Goal: Transaction & Acquisition: Purchase product/service

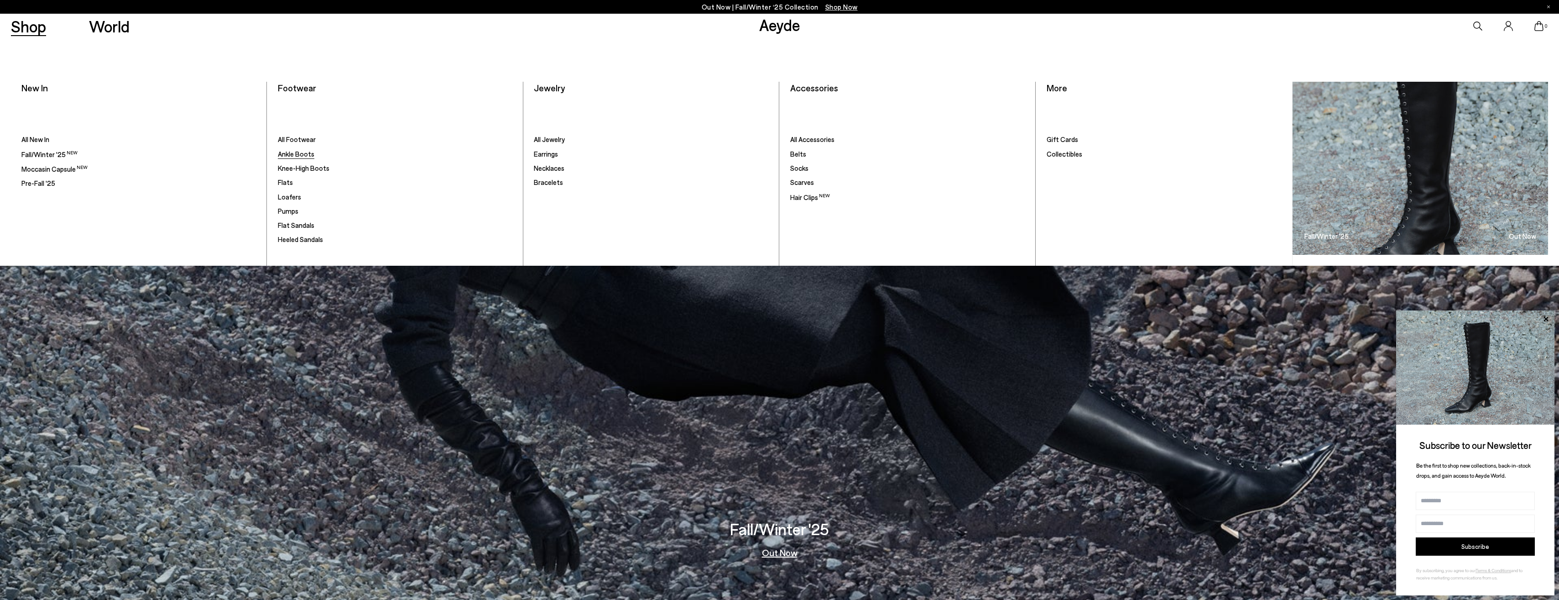
click at [306, 154] on span "Ankle Boots" at bounding box center [296, 154] width 37 height 8
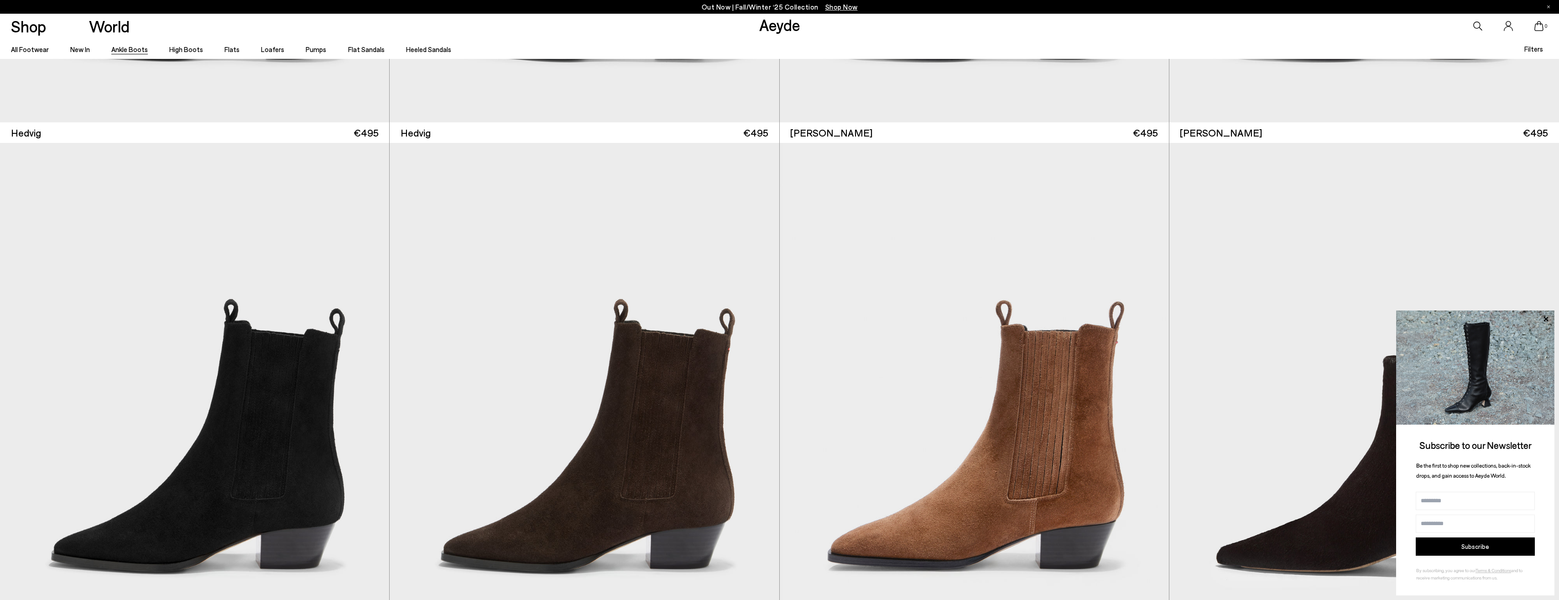
scroll to position [989, 0]
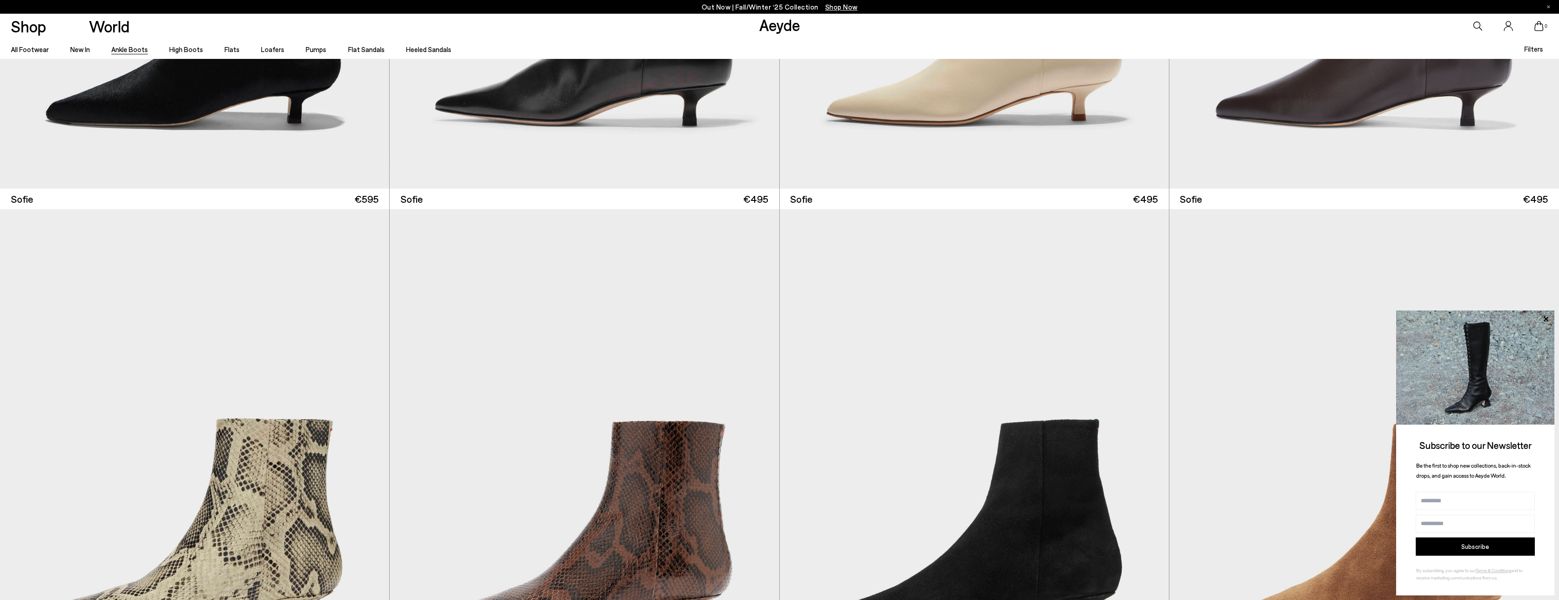
scroll to position [1916, 0]
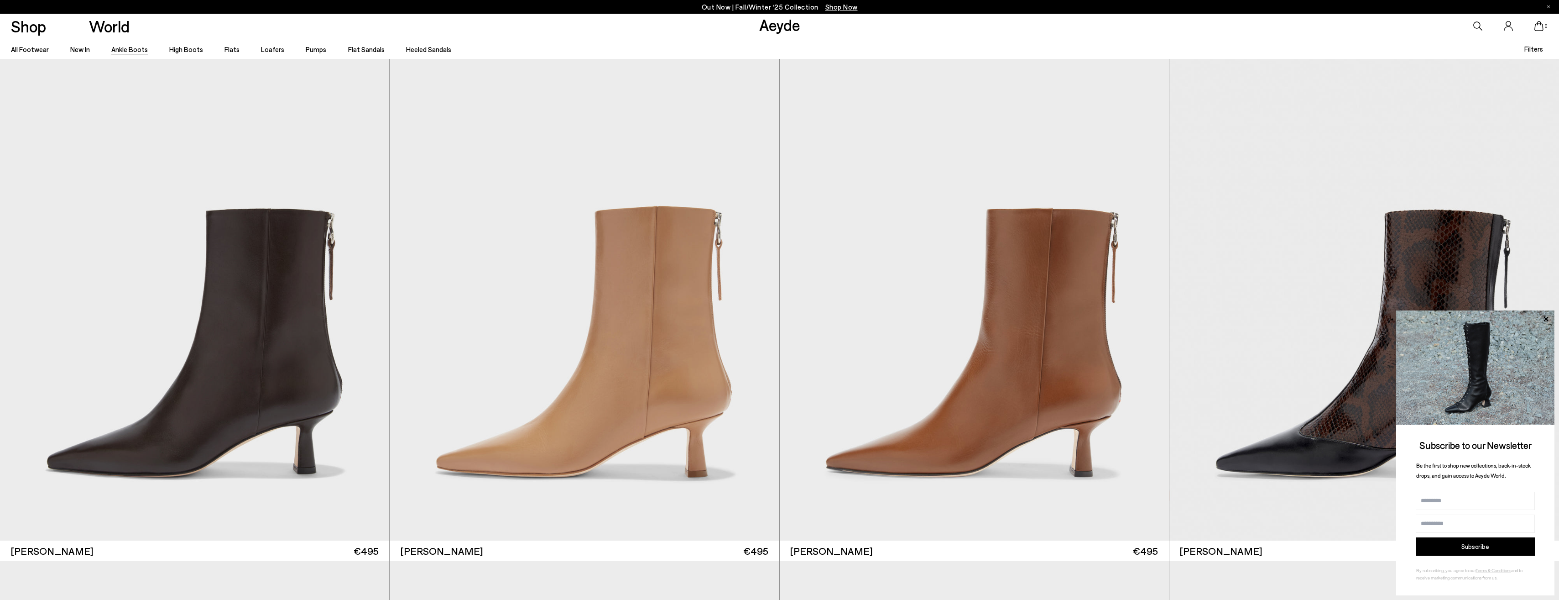
scroll to position [4624, 0]
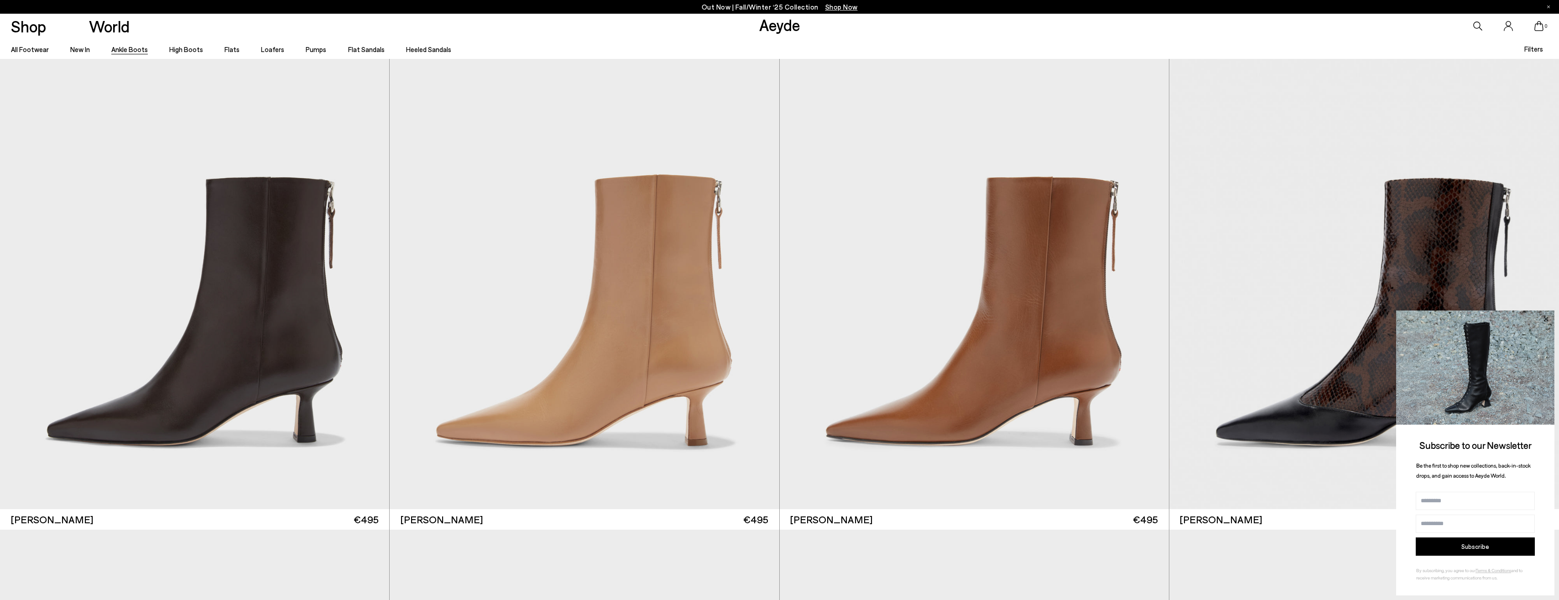
click at [1549, 318] on icon at bounding box center [1546, 319] width 12 height 12
click at [1543, 316] on icon at bounding box center [1546, 319] width 12 height 12
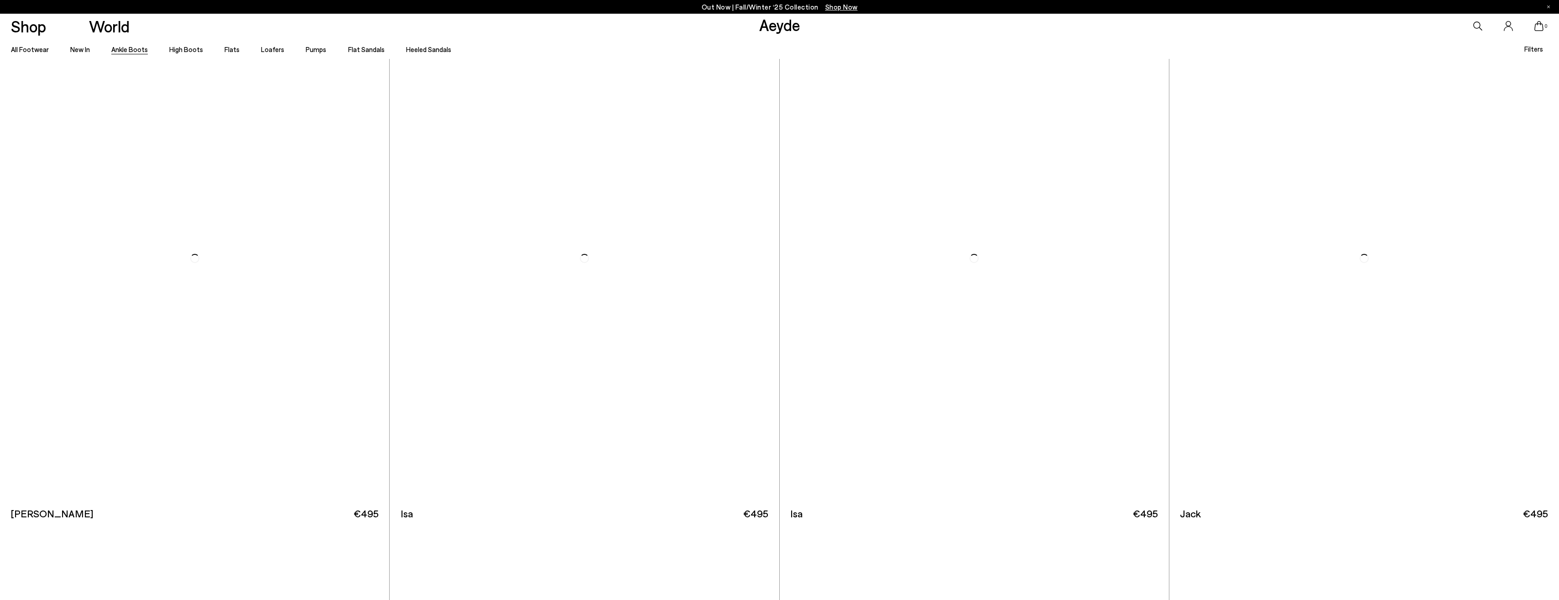
scroll to position [7238, 0]
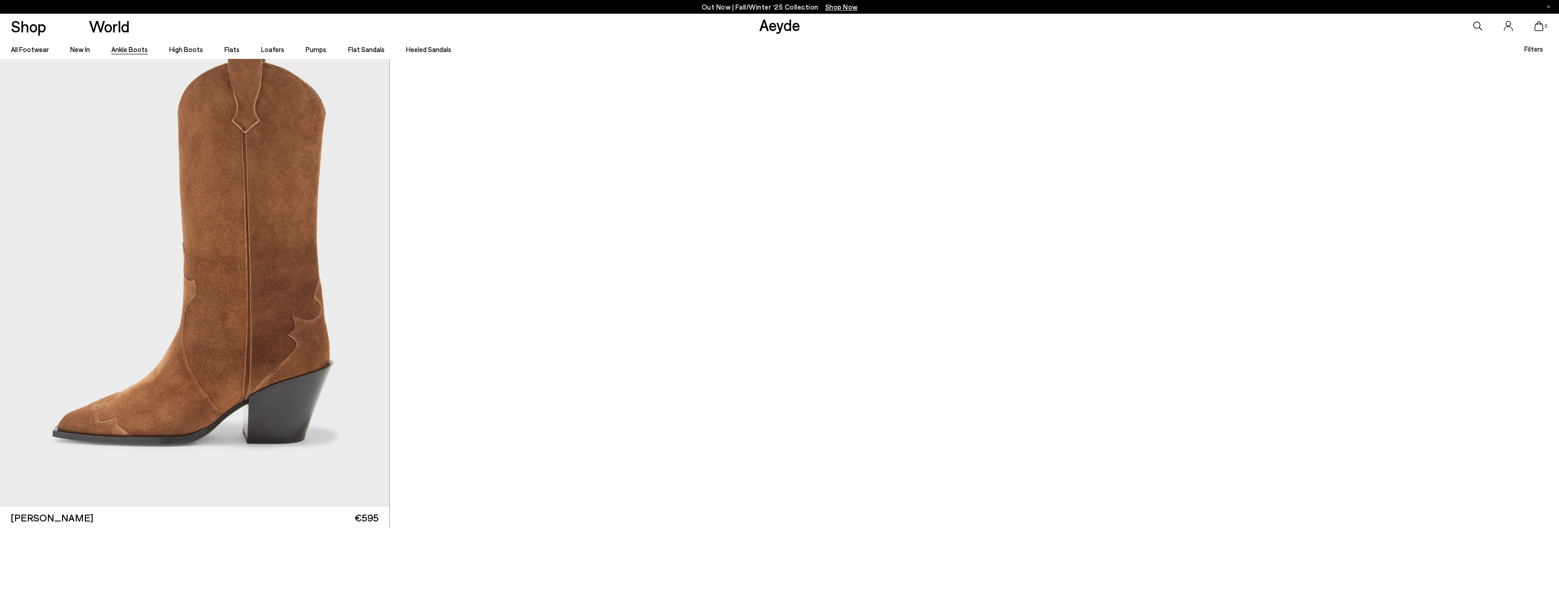
scroll to position [10701, 0]
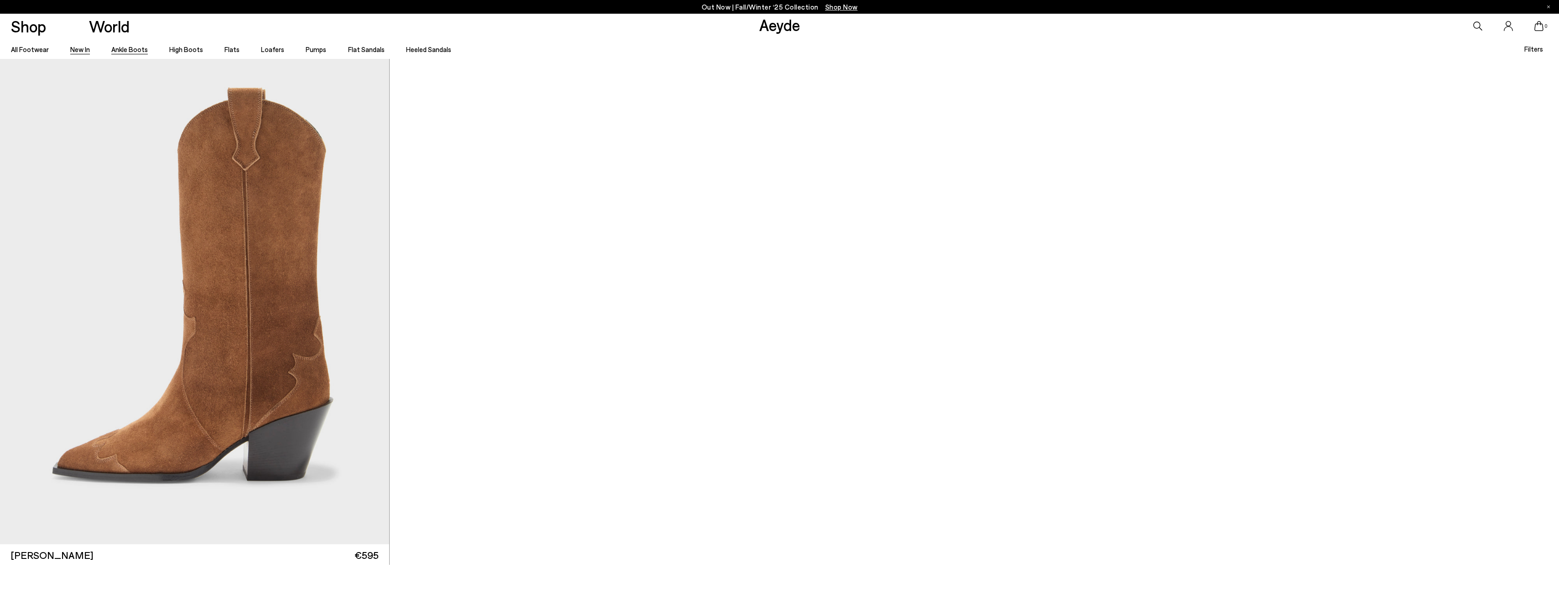
click at [72, 48] on link "New In" at bounding box center [80, 49] width 20 height 8
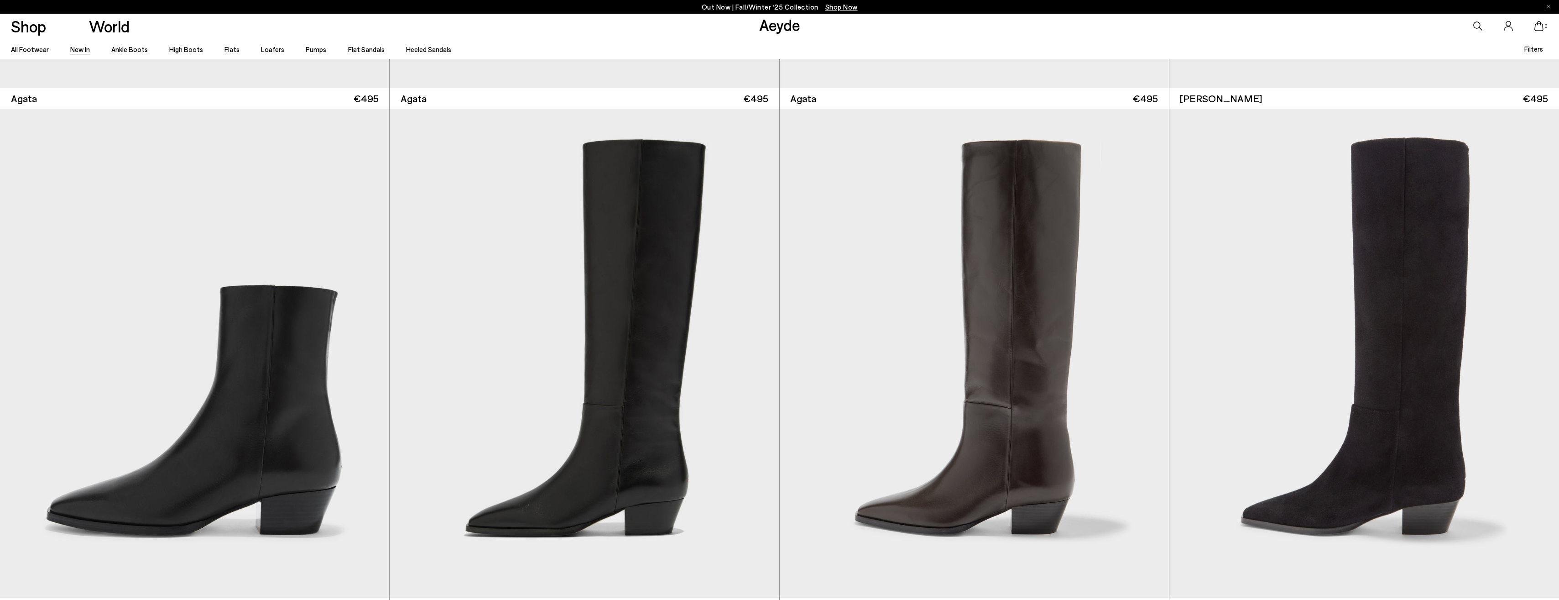
scroll to position [1033, 0]
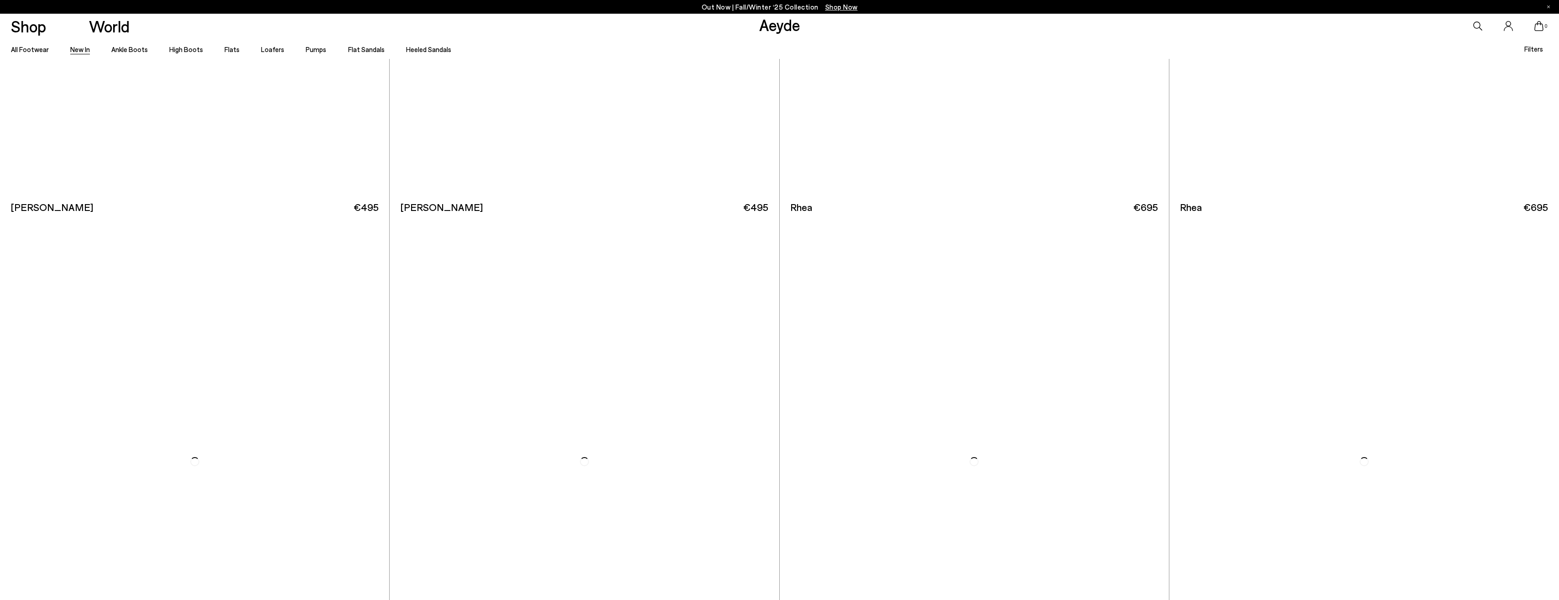
scroll to position [3938, 0]
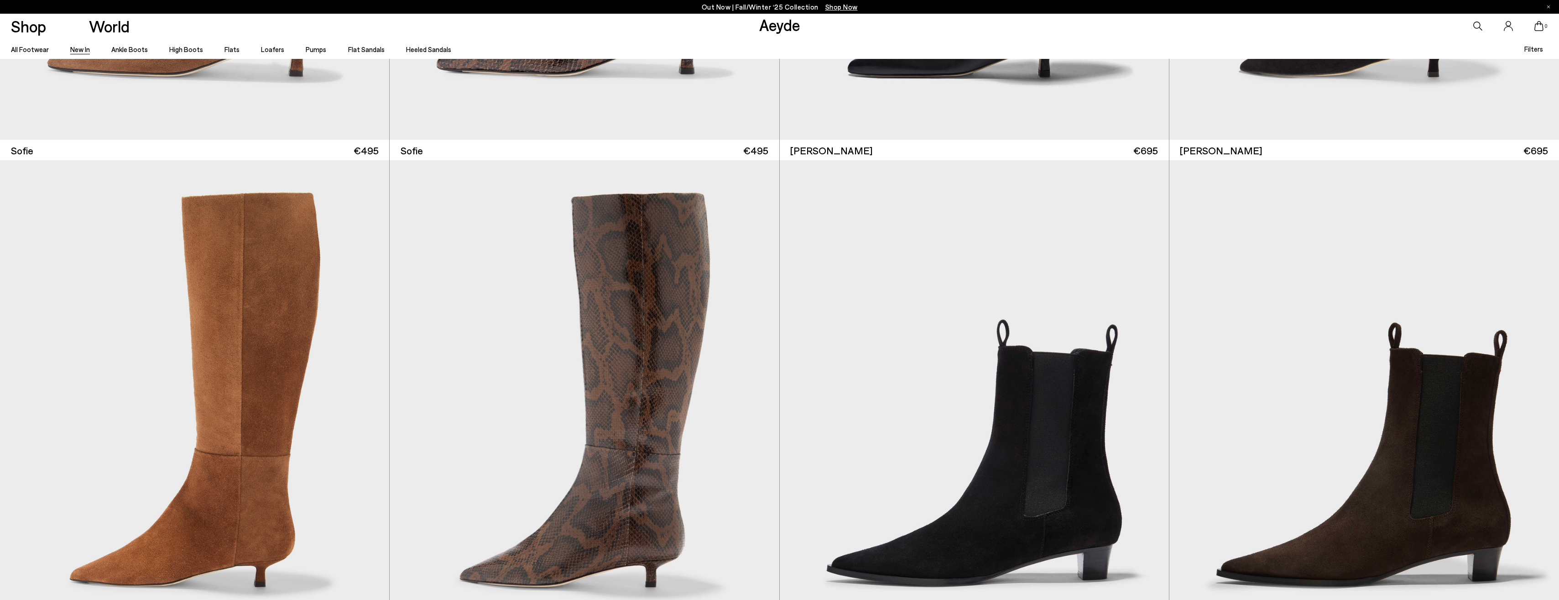
scroll to position [7238, 0]
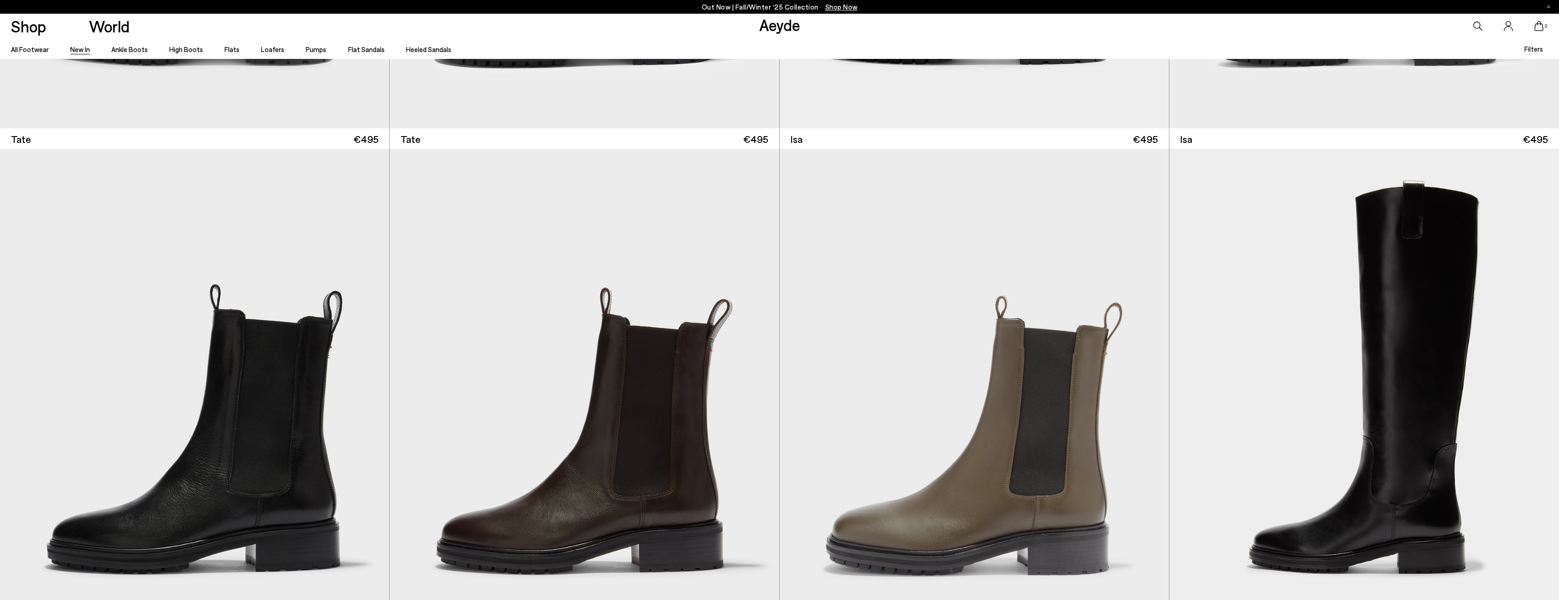
scroll to position [10159, 0]
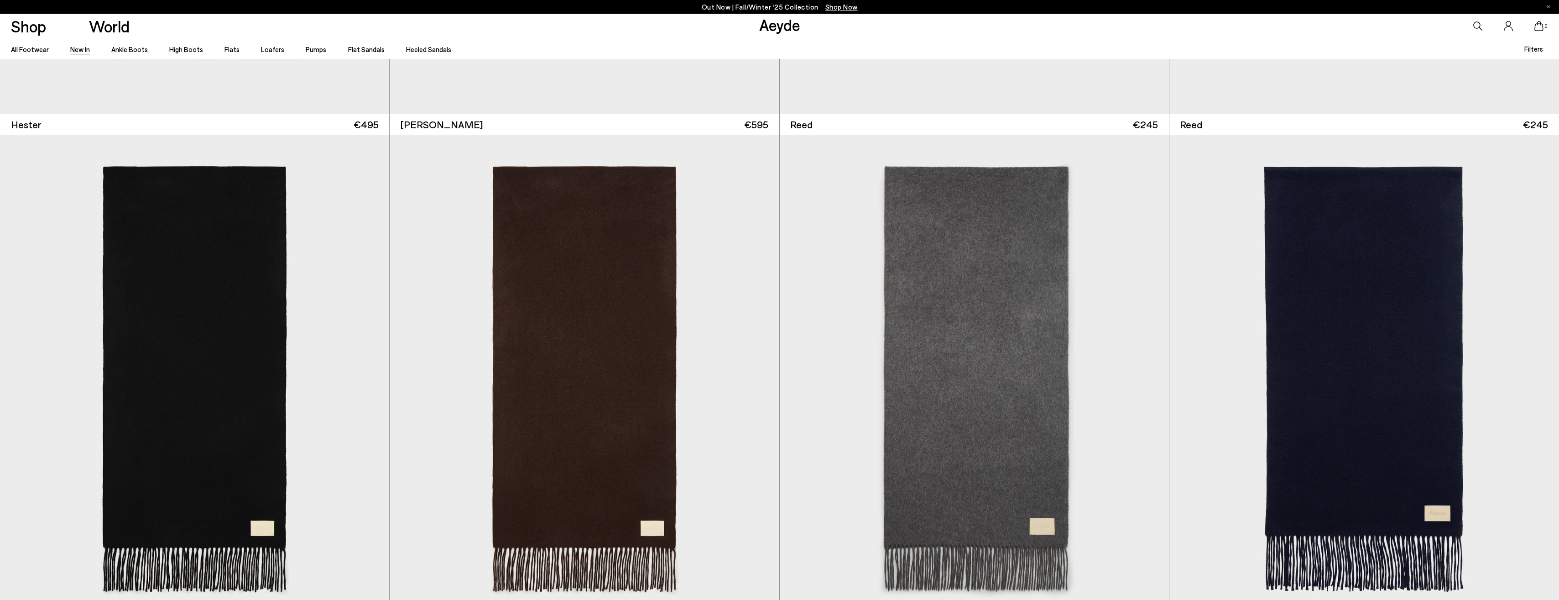
scroll to position [12222, 0]
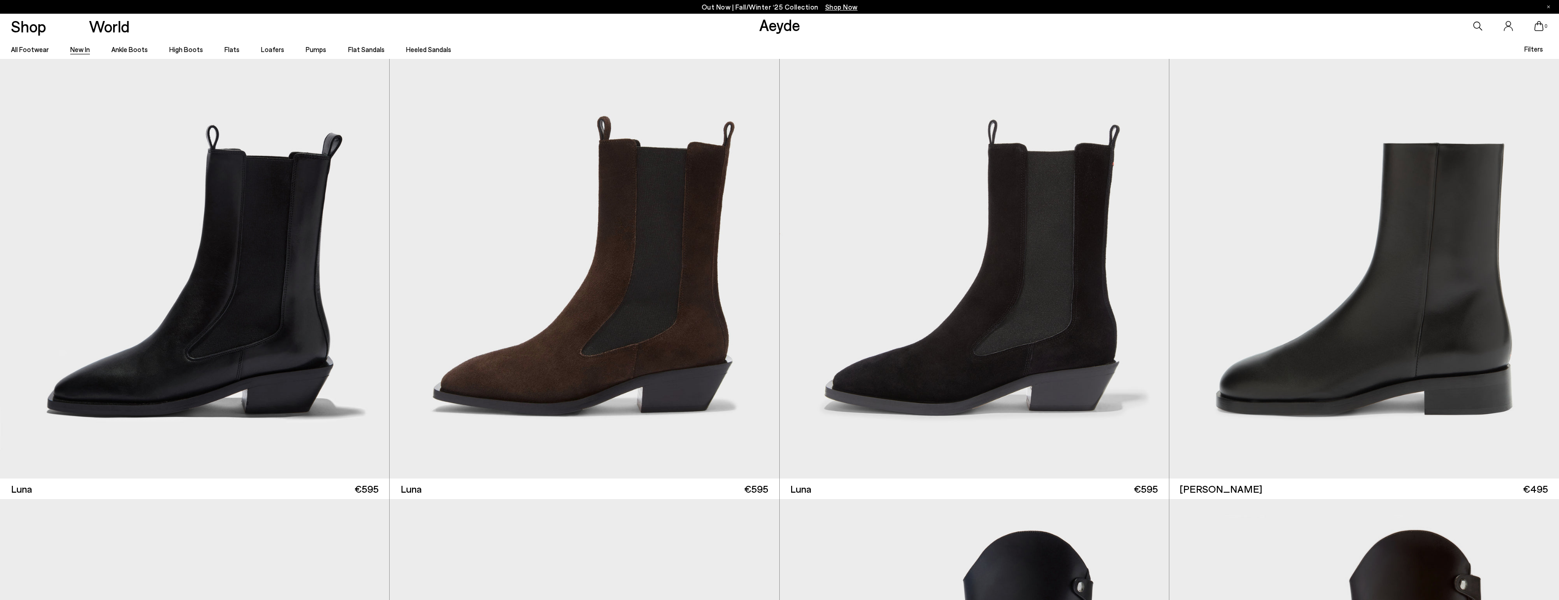
scroll to position [8205, 0]
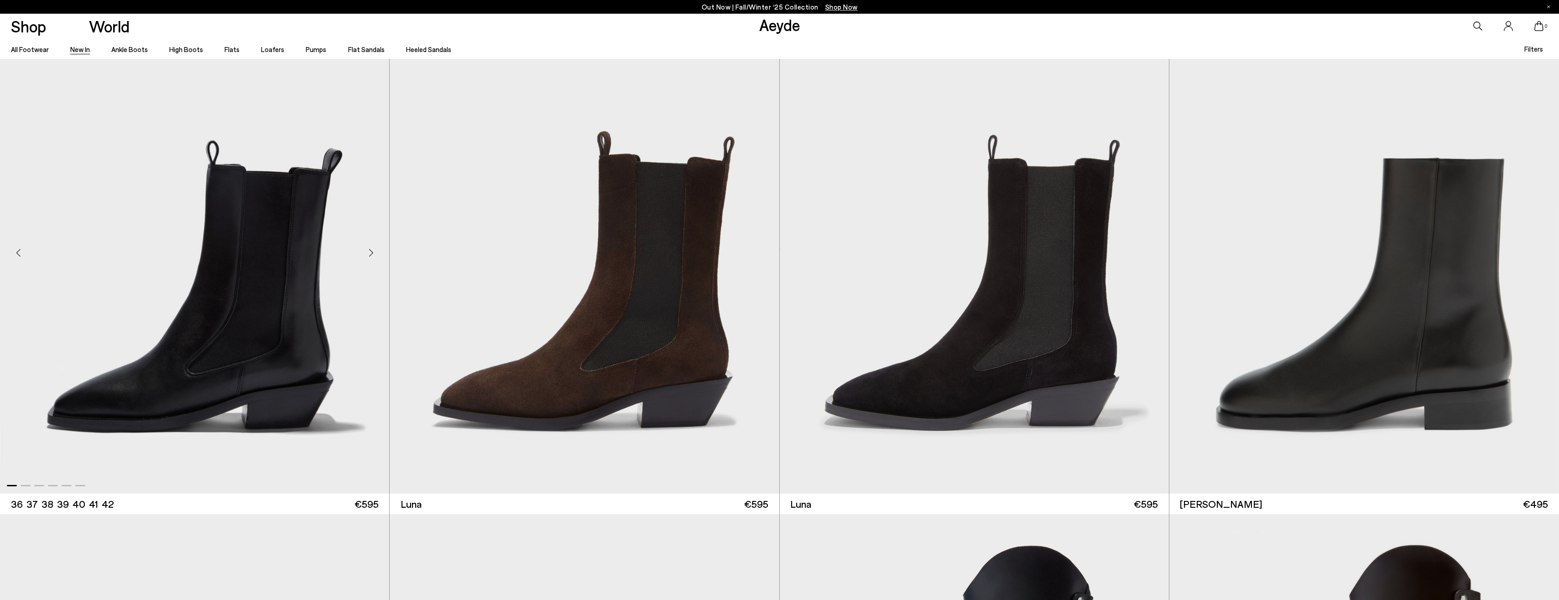
click at [301, 309] on img "1 / 6" at bounding box center [194, 249] width 389 height 489
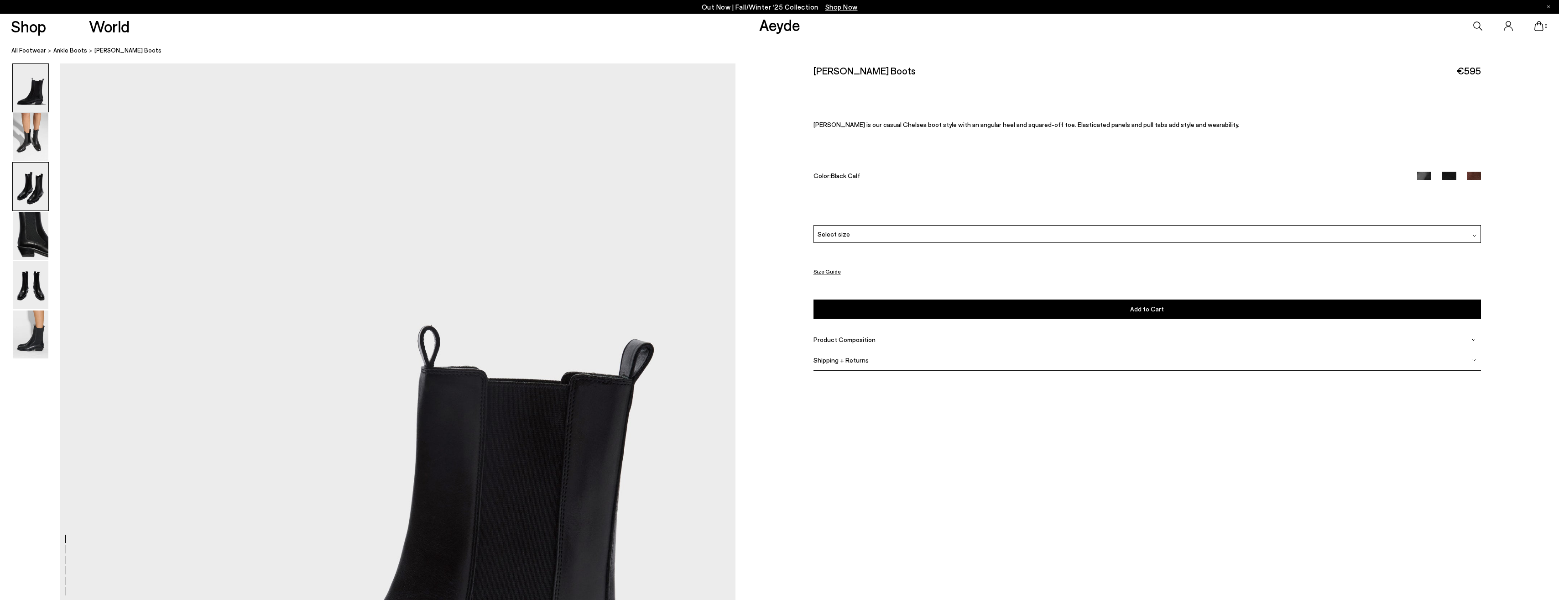
click at [35, 183] on img at bounding box center [31, 186] width 36 height 48
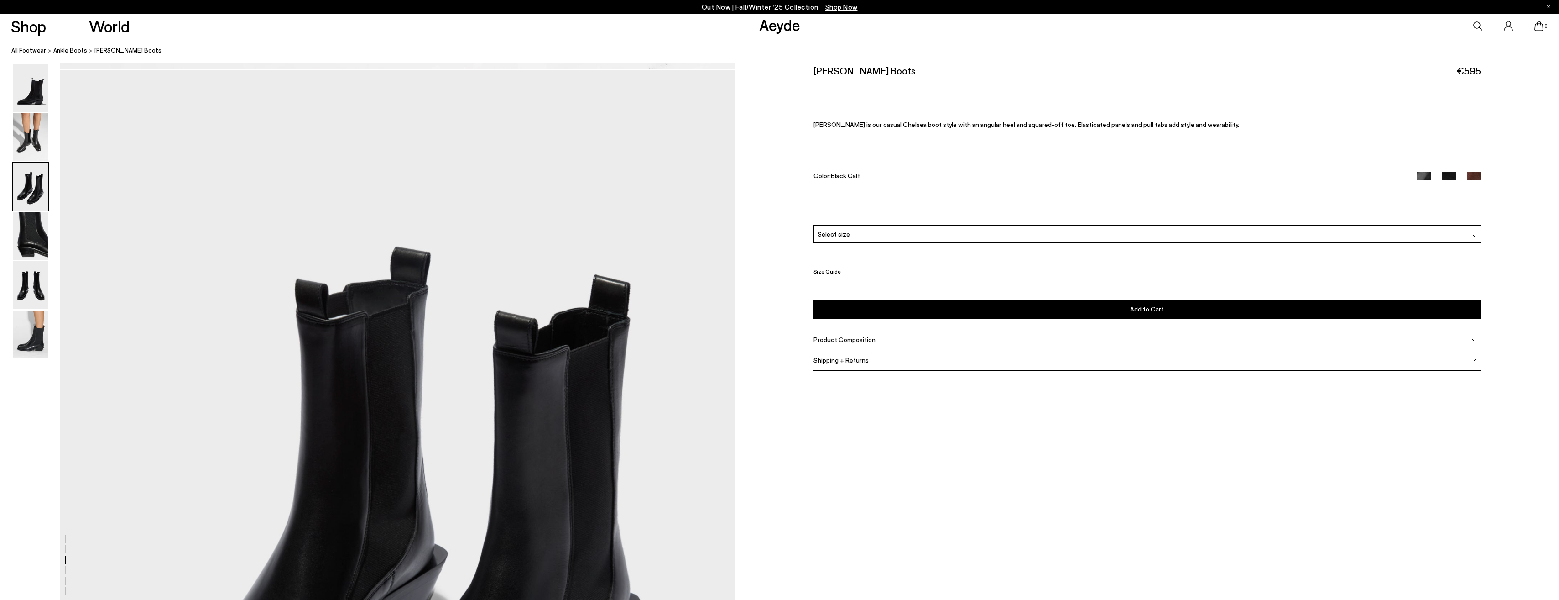
scroll to position [1805, 0]
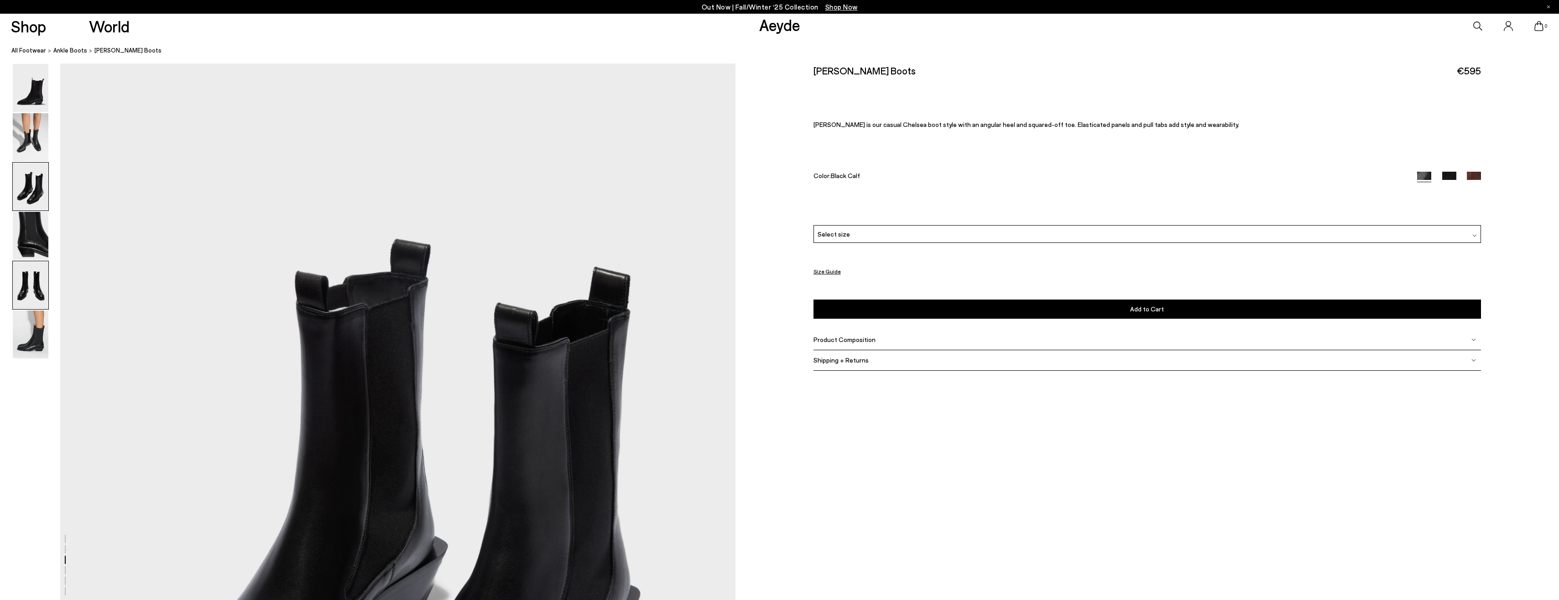
click at [42, 282] on img at bounding box center [31, 285] width 36 height 48
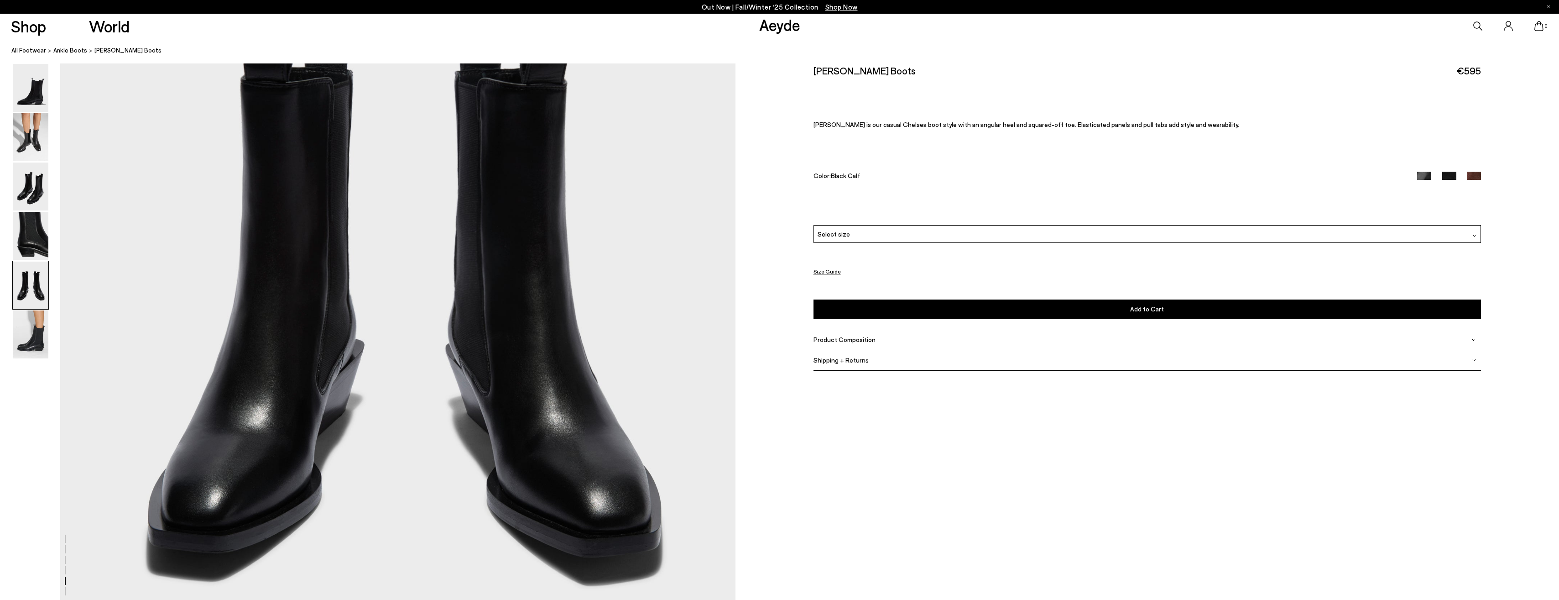
scroll to position [3801, 0]
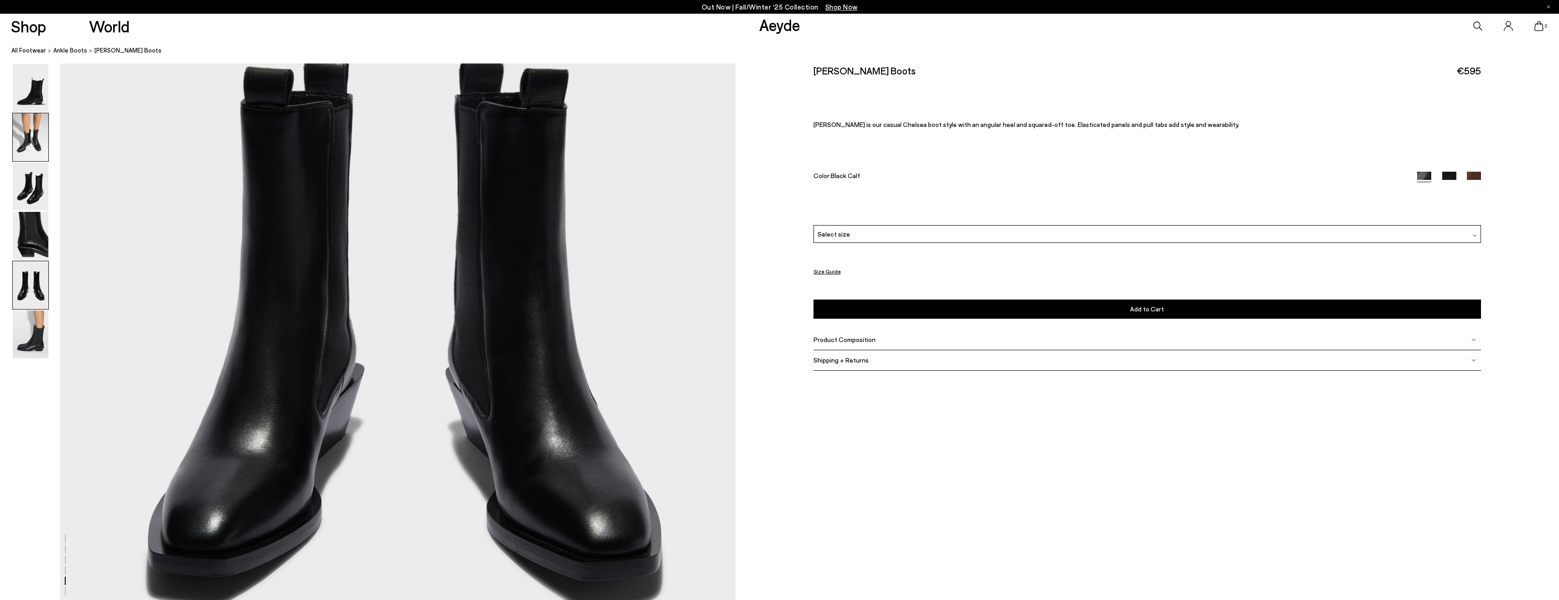
click at [42, 133] on img at bounding box center [31, 137] width 36 height 48
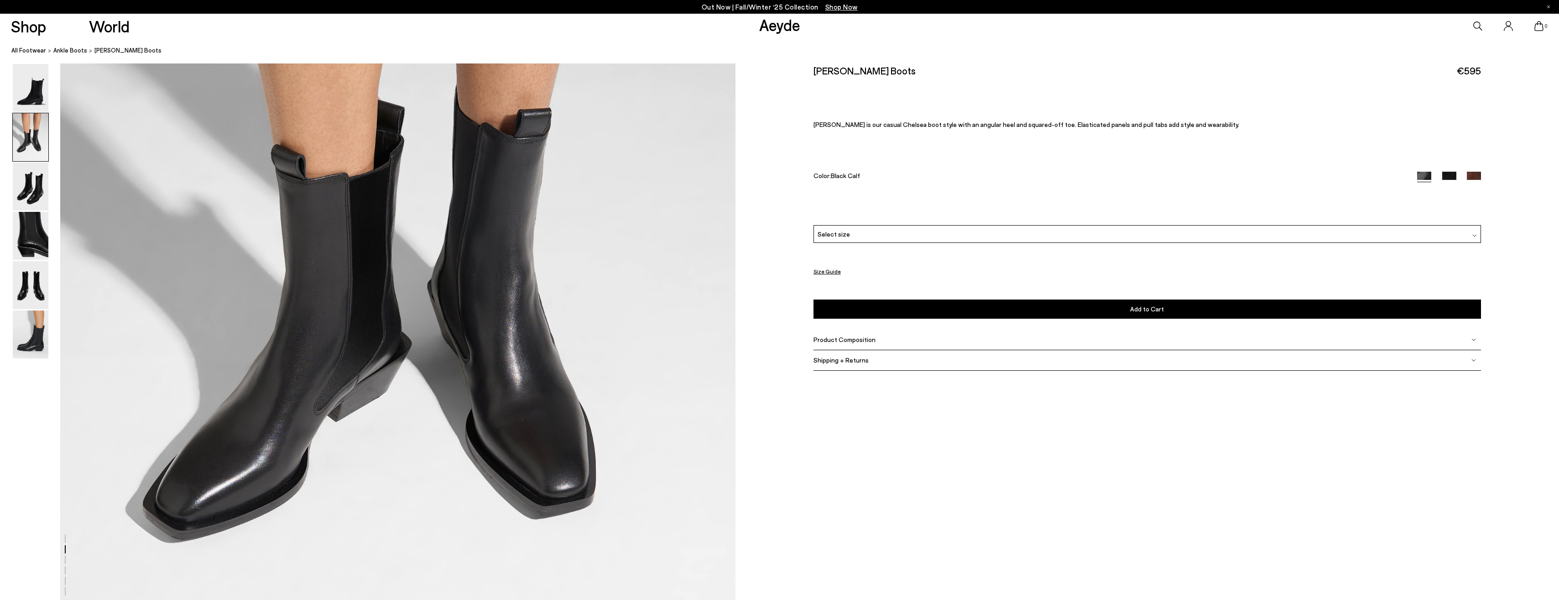
scroll to position [1096, 0]
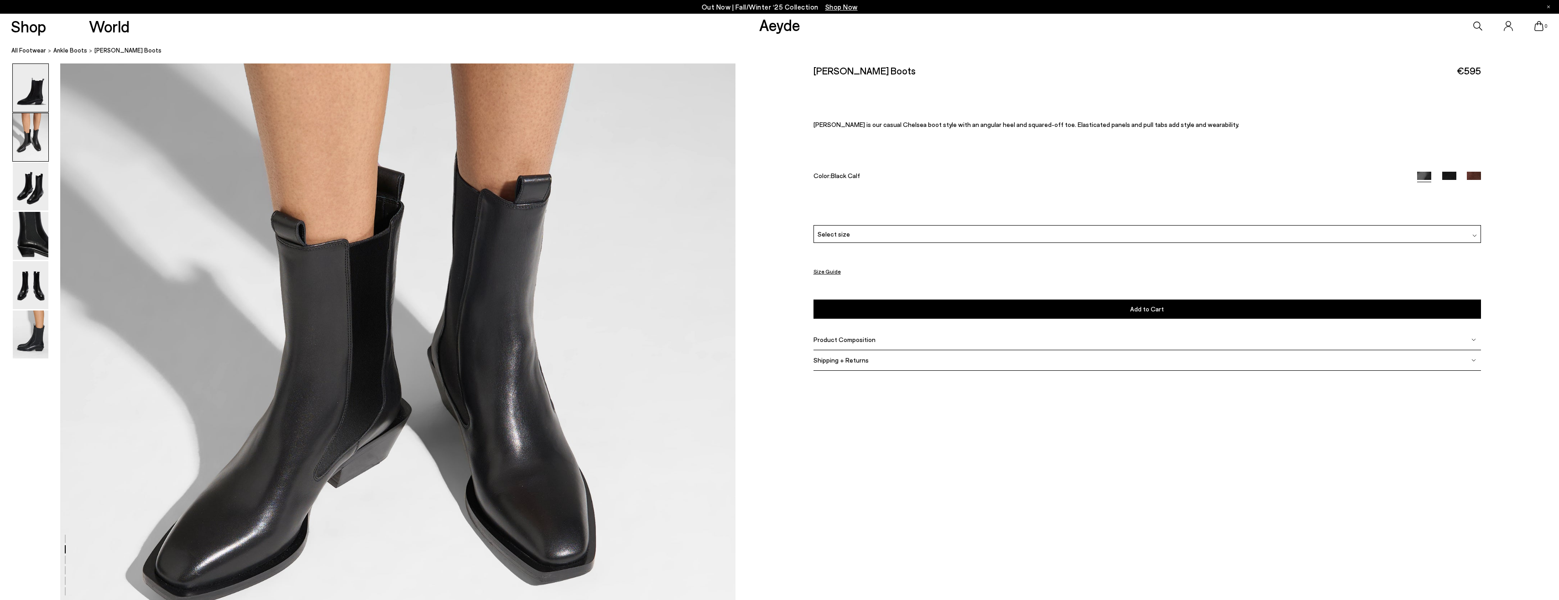
click at [34, 89] on img at bounding box center [31, 88] width 36 height 48
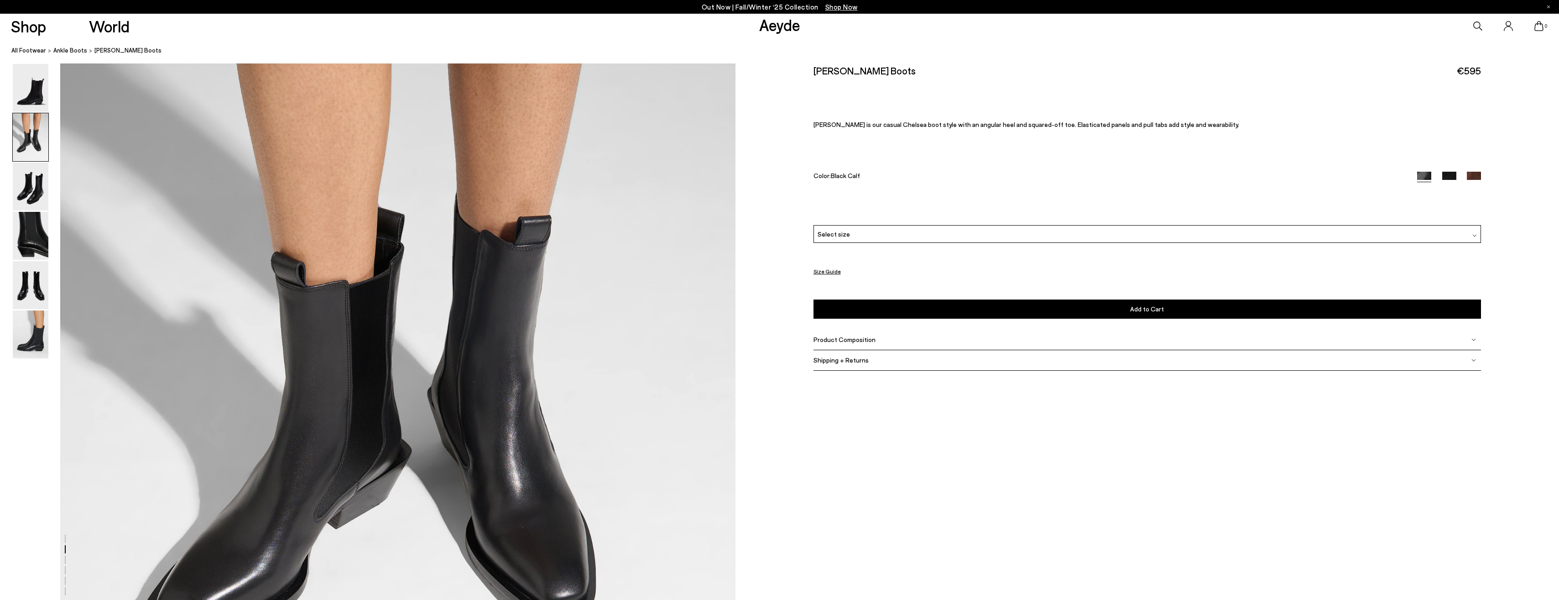
scroll to position [1163, 0]
